Goal: Complete application form

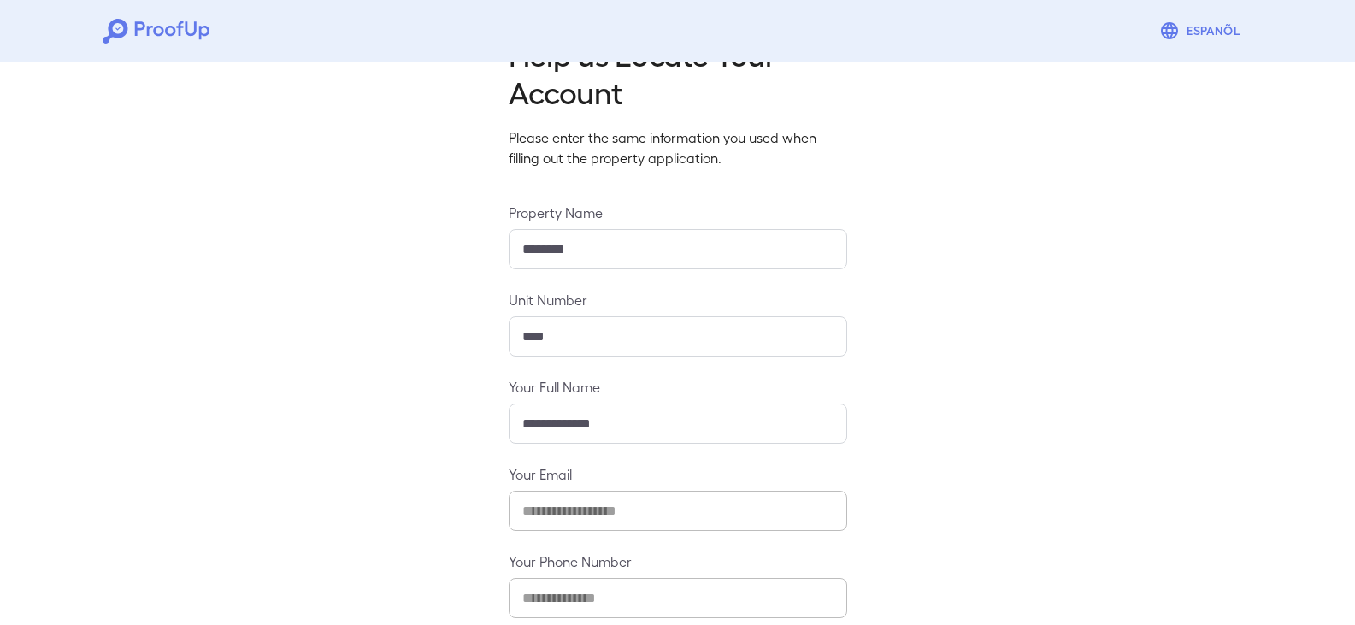
scroll to position [150, 0]
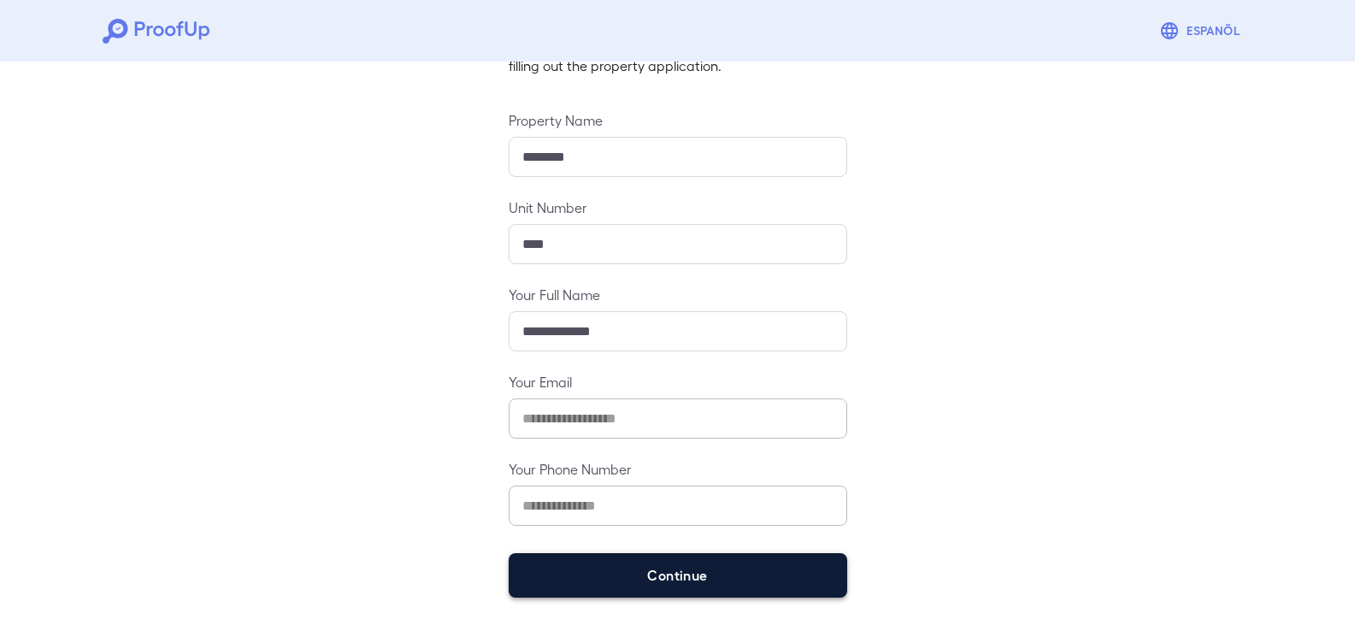
click at [790, 562] on button "Continue" at bounding box center [678, 575] width 339 height 44
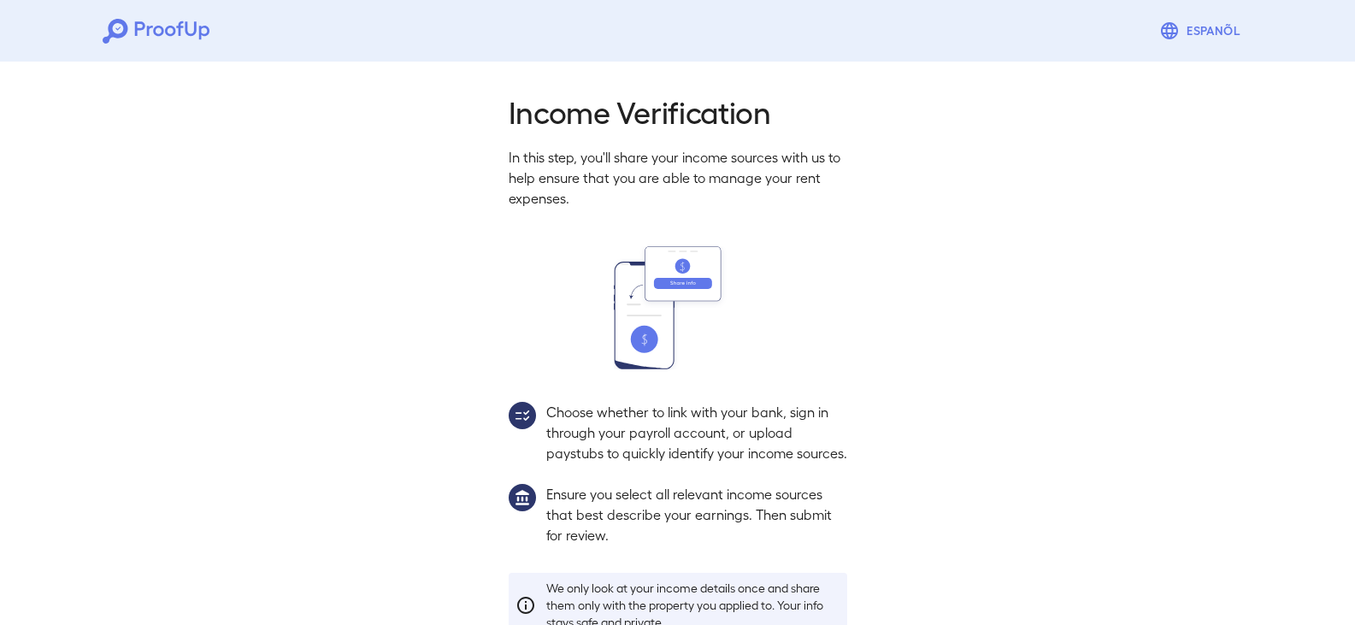
scroll to position [126, 0]
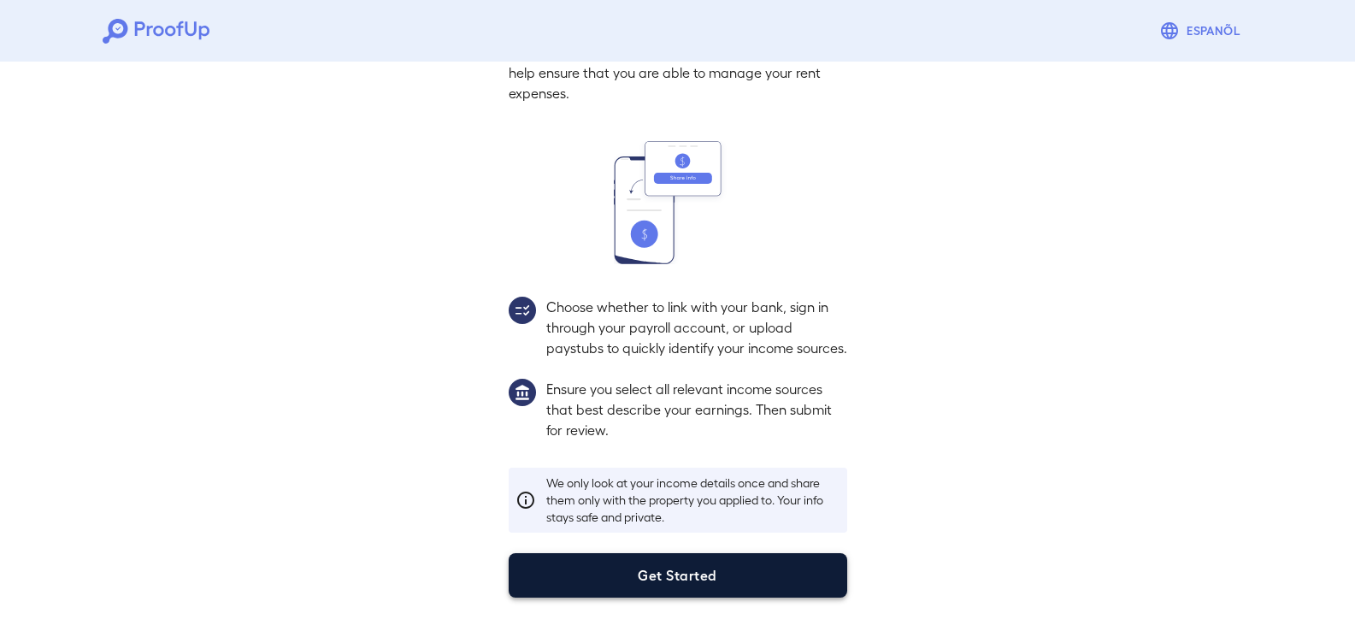
click at [781, 570] on button "Get Started" at bounding box center [678, 575] width 339 height 44
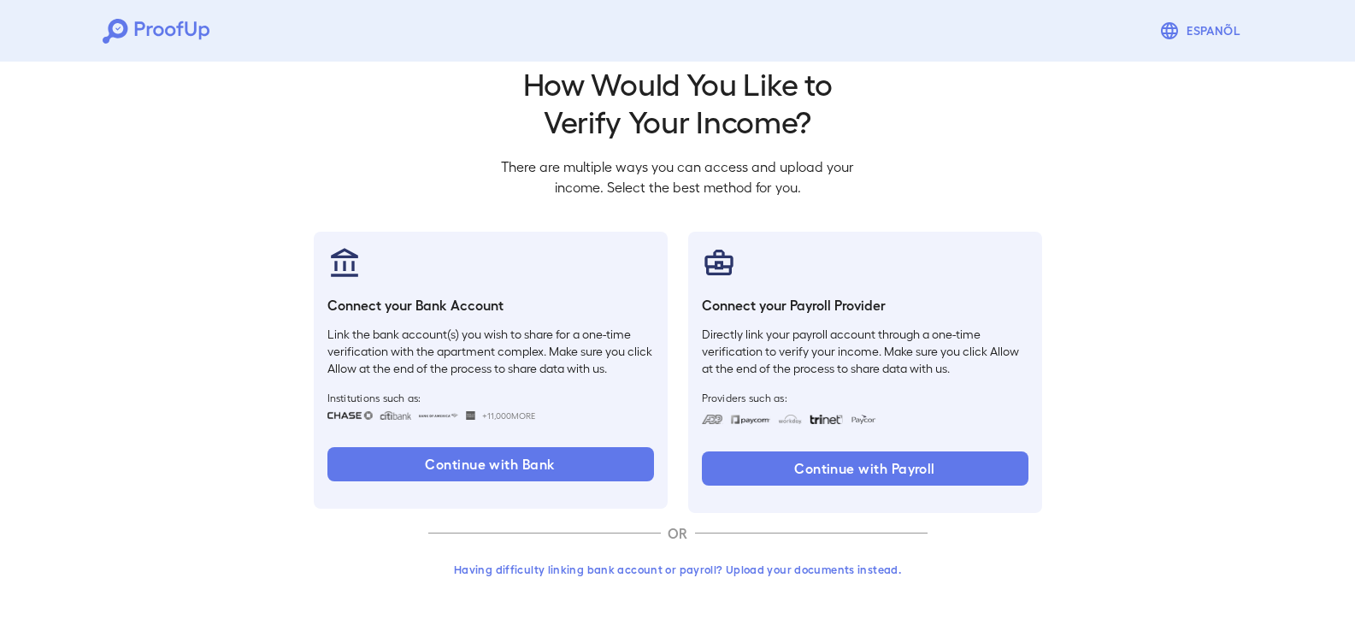
scroll to position [28, 0]
click at [757, 557] on button "Having difficulty linking bank account or payroll? Upload your documents instea…" at bounding box center [677, 569] width 499 height 31
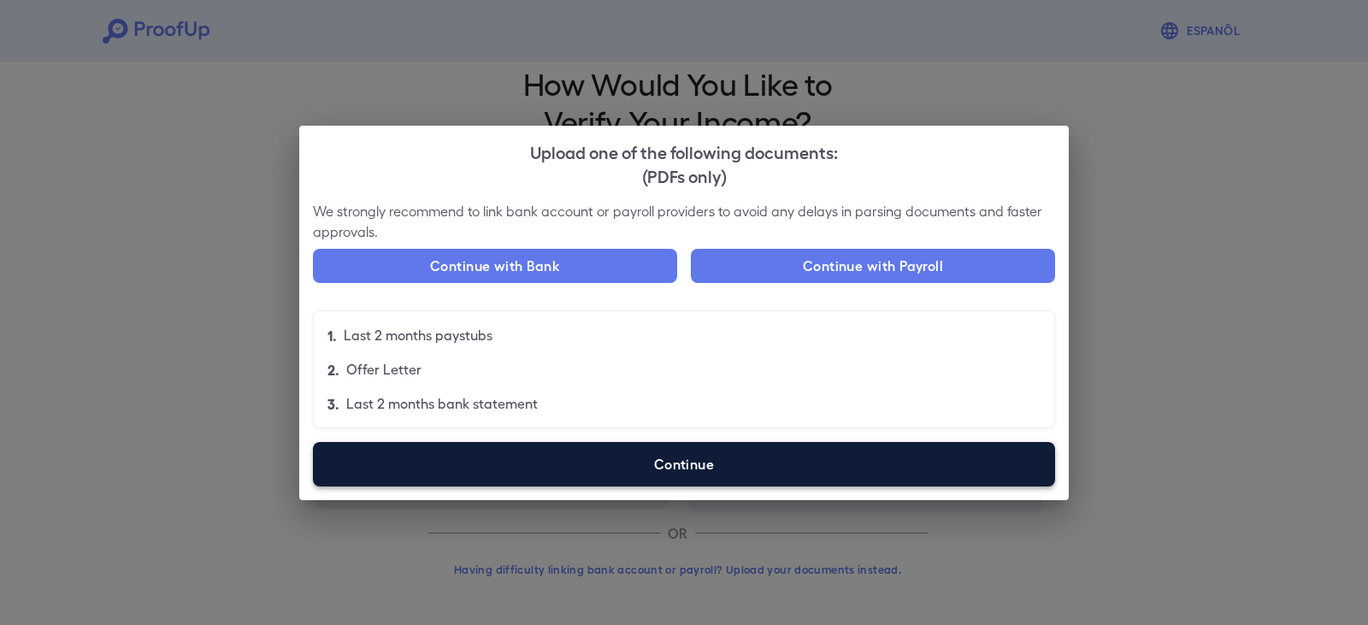
click at [745, 451] on label "Continue" at bounding box center [684, 464] width 742 height 44
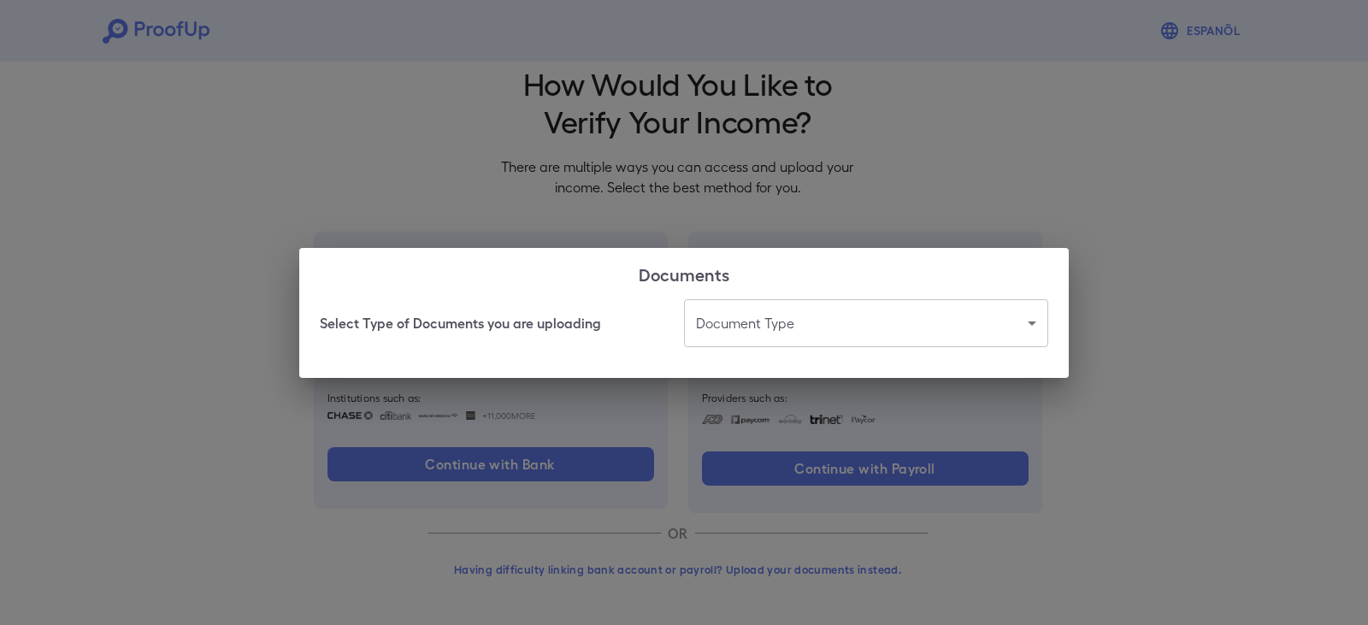
click at [927, 324] on body "Espanõl Go back How Would You Like to Verify Your Income? There are multiple wa…" at bounding box center [684, 298] width 1368 height 653
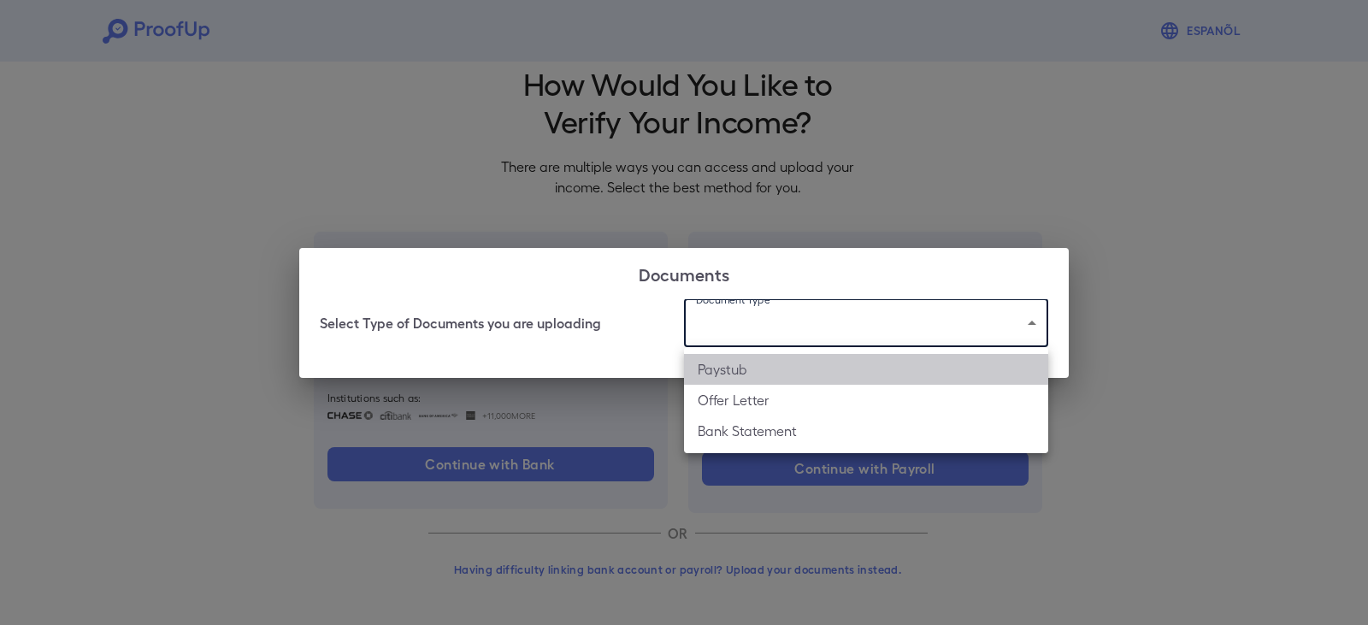
click at [694, 366] on li "Paystub" at bounding box center [866, 369] width 364 height 31
type input "*******"
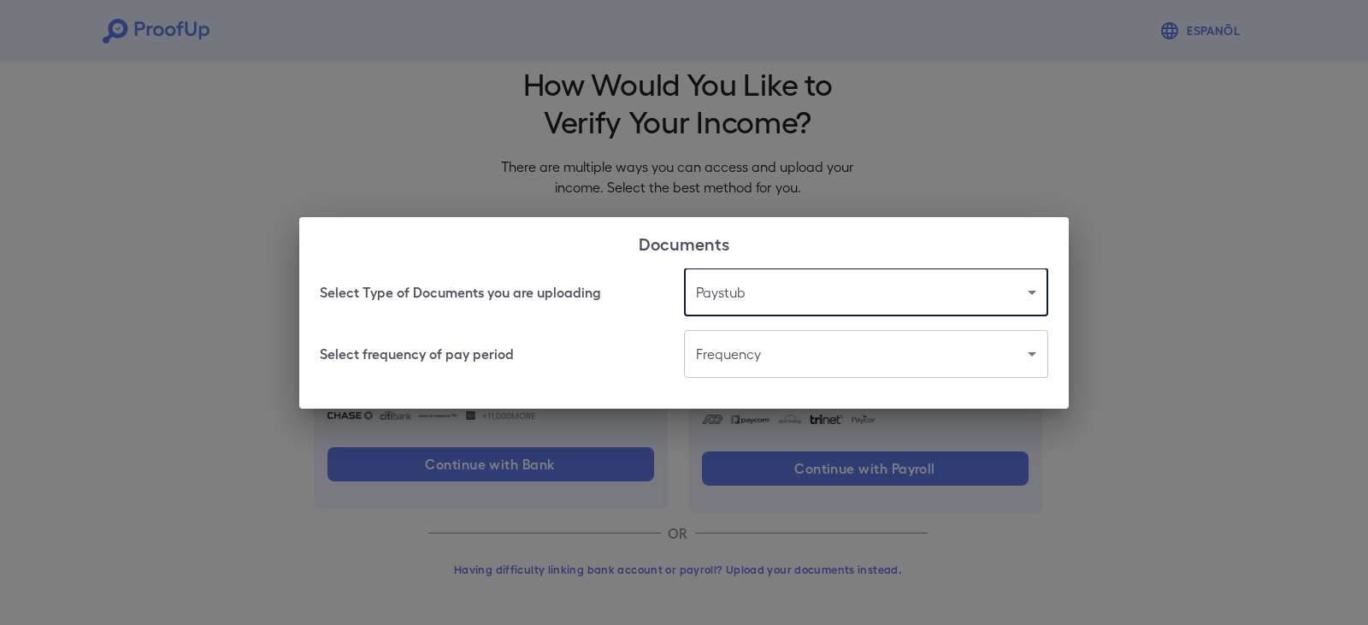
click at [694, 366] on body "Espanõl Go back How Would You Like to Verify Your Income? There are multiple wa…" at bounding box center [684, 298] width 1368 height 653
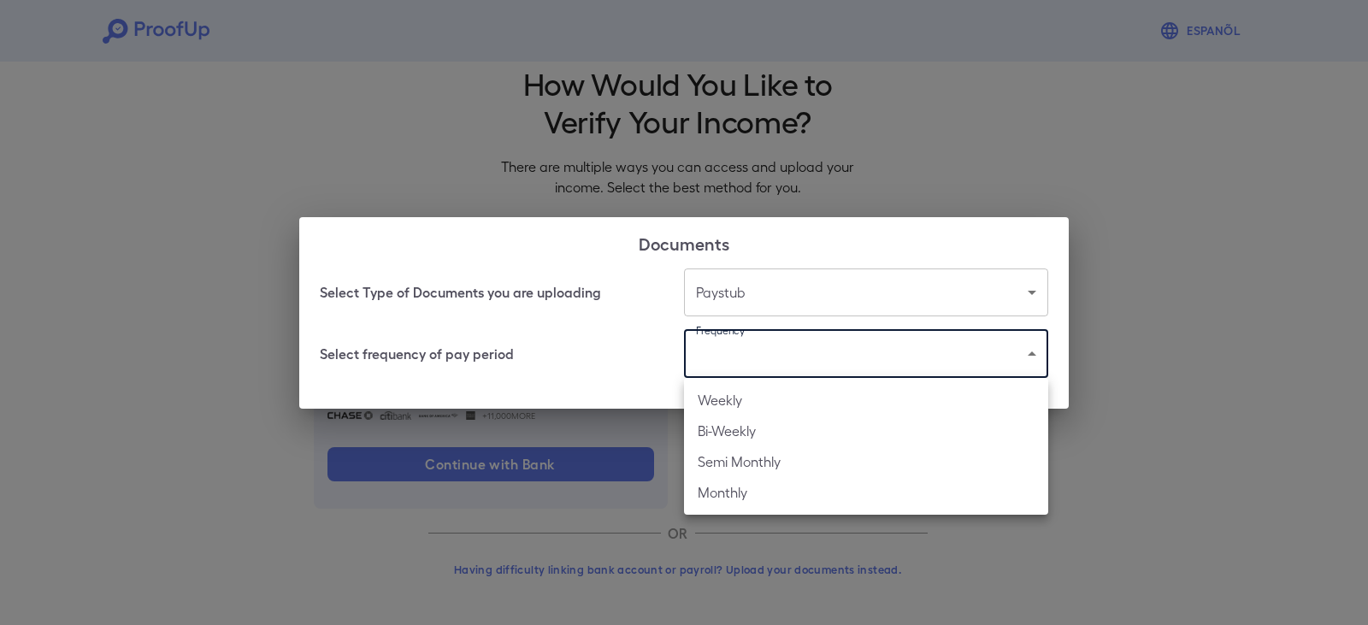
click at [734, 432] on li "Bi-Weekly" at bounding box center [866, 430] width 364 height 31
type input "*********"
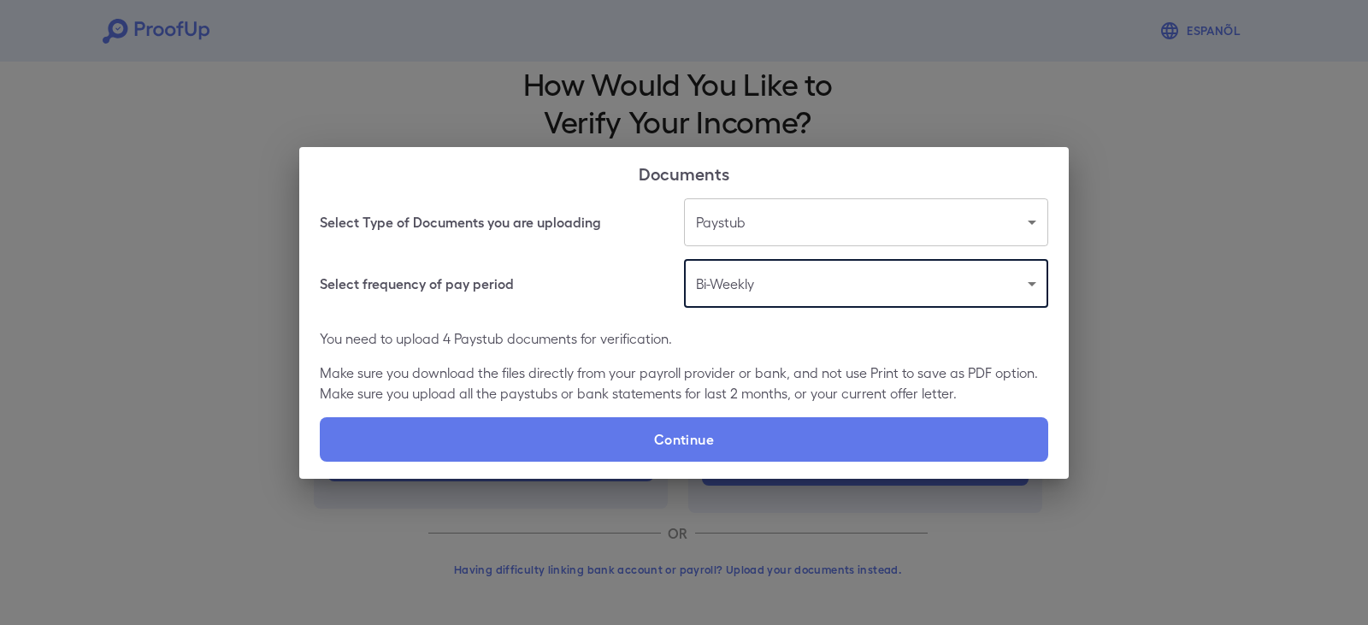
click at [734, 432] on label "Continue" at bounding box center [684, 439] width 728 height 44
click at [321, 461] on input "Continue" at bounding box center [320, 461] width 1 height 1
type input "**********"
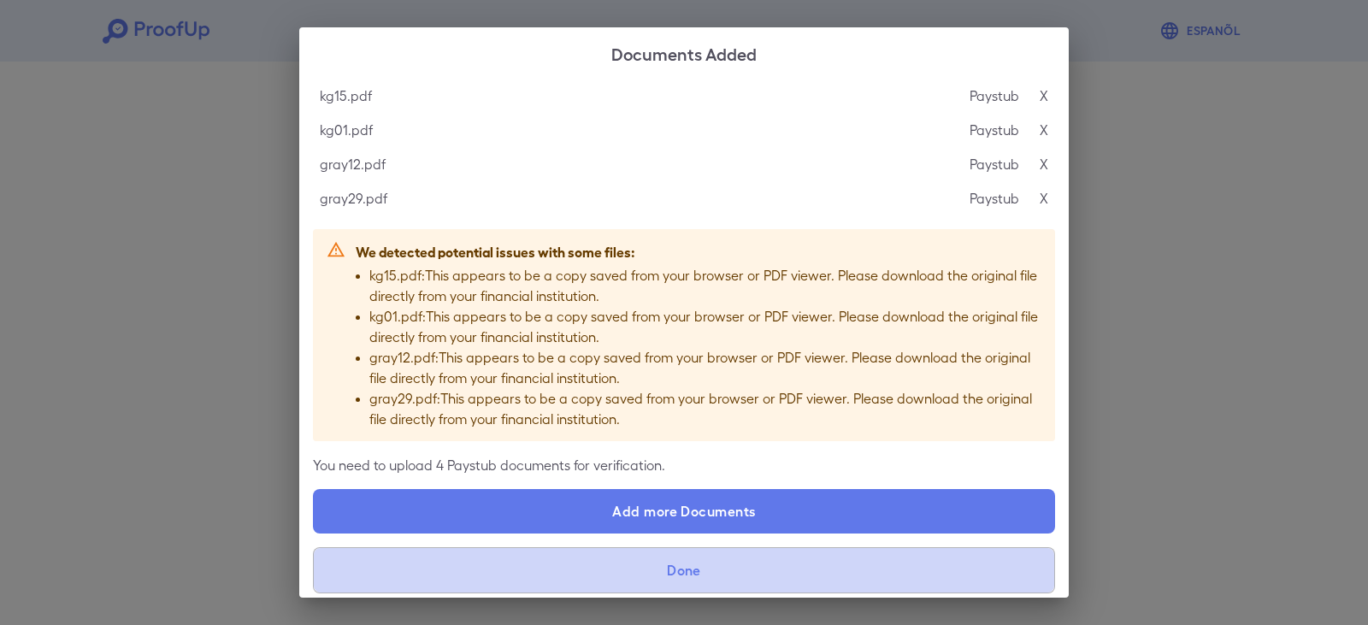
click at [886, 566] on button "Done" at bounding box center [684, 570] width 742 height 46
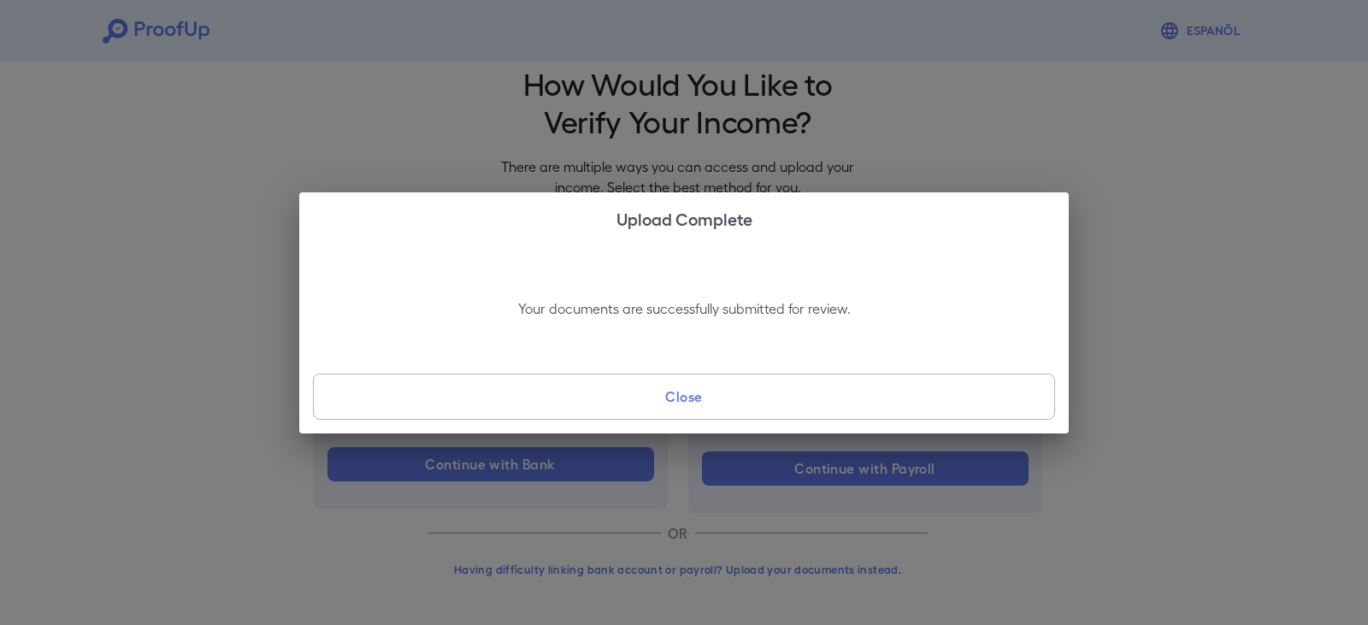
click at [912, 504] on div "Upload Complete Your documents are successfully submitted for review. Close" at bounding box center [684, 312] width 1368 height 625
